Goal: Navigation & Orientation: Find specific page/section

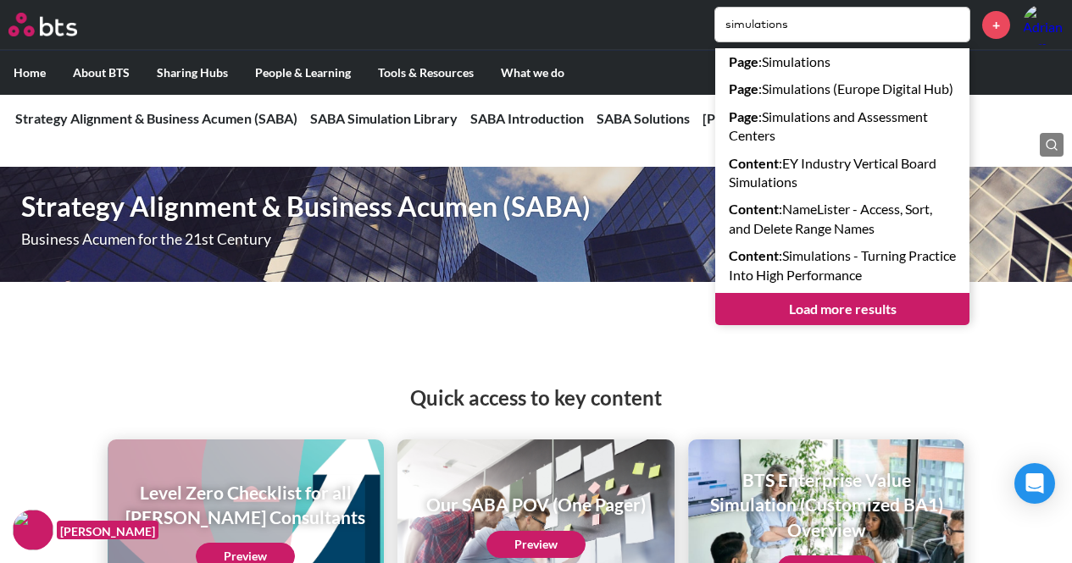
scroll to position [2979, 0]
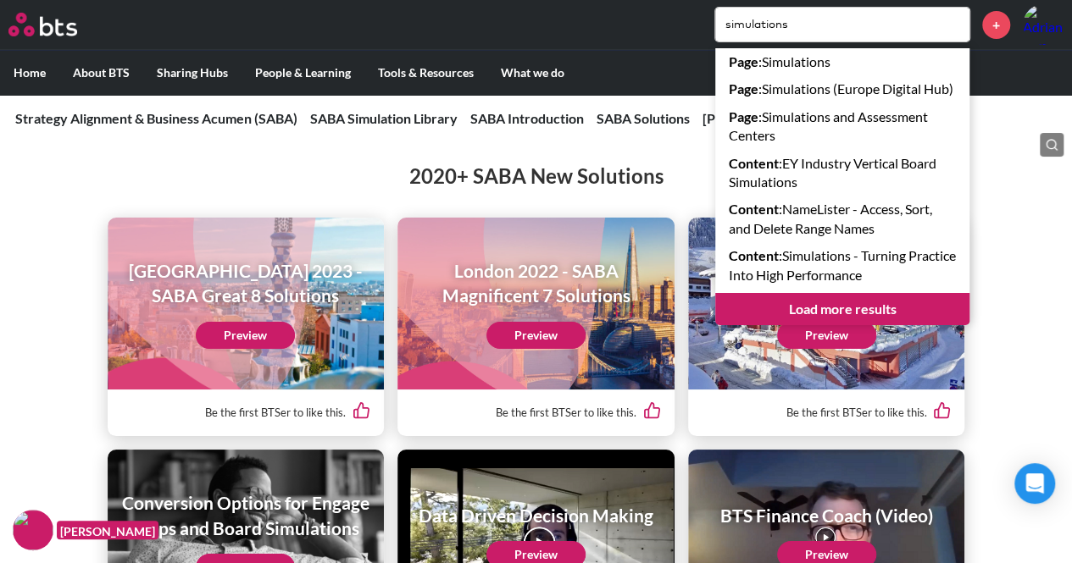
click at [31, 82] on label "Home" at bounding box center [29, 73] width 59 height 44
click at [0, 0] on input "Home" at bounding box center [0, 0] width 0 height 0
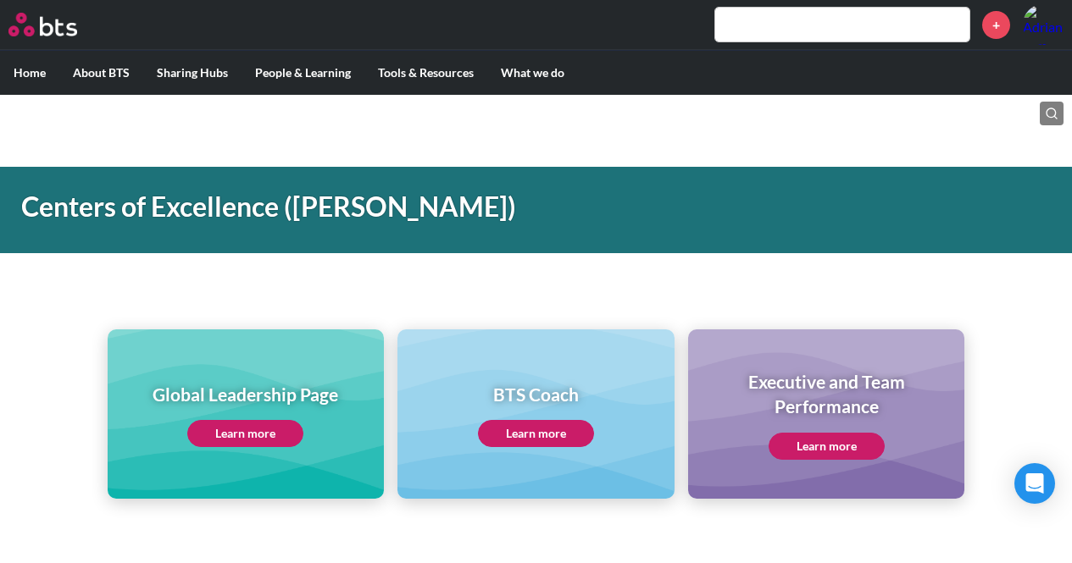
scroll to position [732, 0]
